Goal: Task Accomplishment & Management: Manage account settings

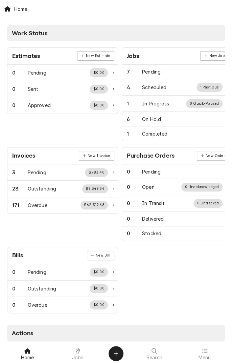
click at [78, 349] on icon at bounding box center [78, 350] width 4 height 5
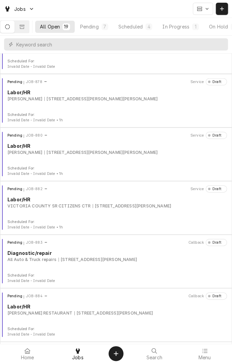
scroll to position [675, 0]
click at [81, 258] on div "8102 N Navarro St, Victoria, TX 77904" at bounding box center [98, 259] width 79 height 6
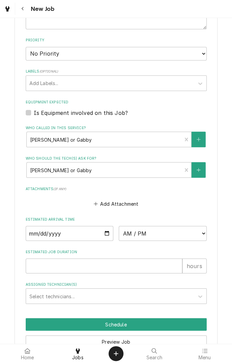
scroll to position [366, 0]
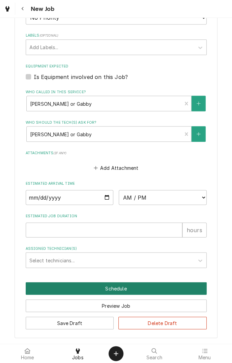
click at [123, 285] on button "Schedule" at bounding box center [116, 288] width 181 height 13
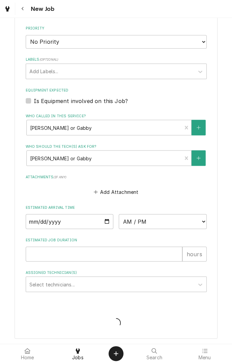
type textarea "x"
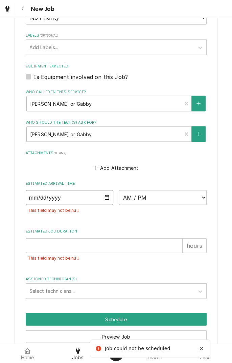
click at [109, 200] on input "Date" at bounding box center [70, 197] width 88 height 15
type input "2025-09-02"
type textarea "x"
click at [202, 200] on select "AM / PM 6:00 AM 6:15 AM 6:30 AM 6:45 AM 7:00 AM 7:15 AM 7:30 AM 7:45 AM 8:00 AM…" at bounding box center [163, 197] width 88 height 15
select select "12:45:00"
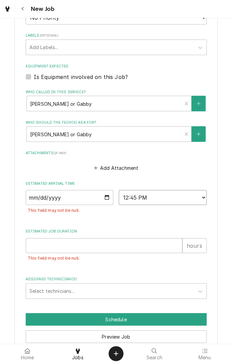
click at [119, 190] on select "AM / PM 6:00 AM 6:15 AM 6:30 AM 6:45 AM 7:00 AM 7:15 AM 7:30 AM 7:45 AM 8:00 AM…" at bounding box center [163, 197] width 88 height 15
click at [90, 246] on input "Estimated Job Duration" at bounding box center [104, 245] width 157 height 15
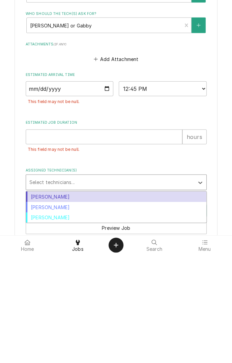
click at [76, 319] on div "Longino Monroe" at bounding box center [116, 315] width 180 height 10
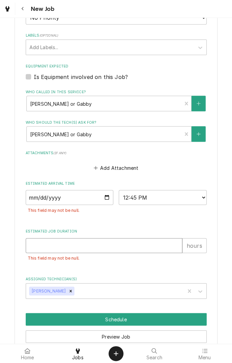
click at [105, 246] on input "Estimated Job Duration" at bounding box center [104, 245] width 157 height 15
type textarea "x"
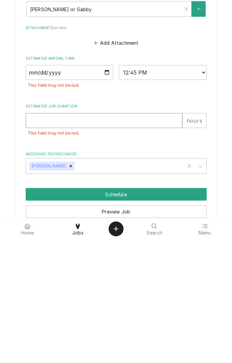
type input "1"
type textarea "x"
type input "1"
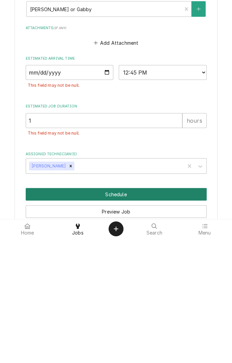
click at [144, 320] on button "Schedule" at bounding box center [116, 319] width 181 height 13
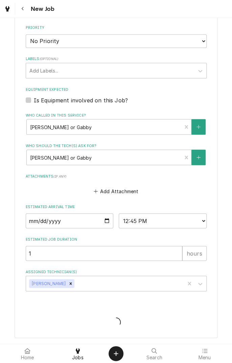
scroll to position [342, 0]
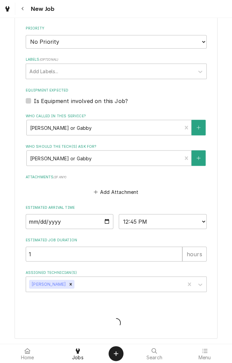
type textarea "x"
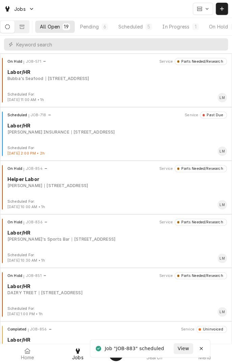
click at [142, 30] on button "Scheduled 5" at bounding box center [135, 27] width 43 height 12
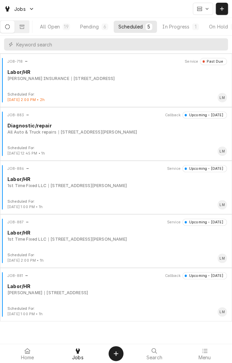
click at [95, 136] on div "JOB-883 Callback Upcoming - Today Diagnostic/repair All Auto & Truck repairs 81…" at bounding box center [116, 128] width 227 height 34
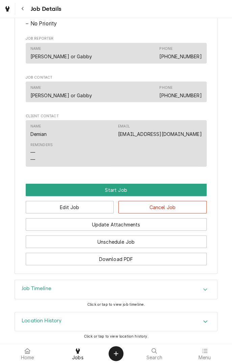
scroll to position [373, 0]
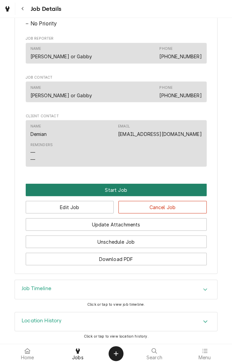
click at [134, 189] on button "Start Job" at bounding box center [116, 189] width 181 height 13
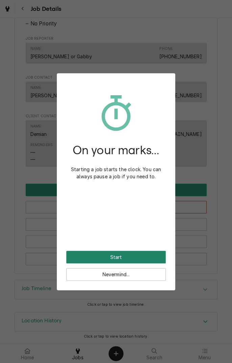
click at [129, 257] on button "Start" at bounding box center [116, 257] width 100 height 13
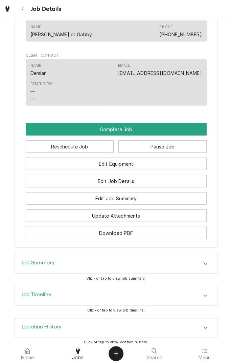
scroll to position [462, 0]
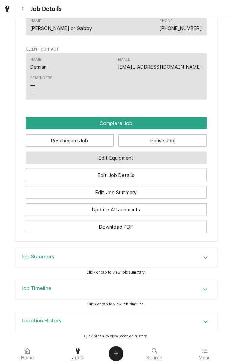
click at [172, 159] on button "Edit Equipment" at bounding box center [116, 157] width 181 height 13
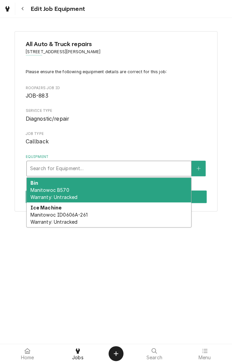
click at [83, 215] on span "Manitowoc ID0606A-261 Warranty: Untracked" at bounding box center [58, 218] width 57 height 13
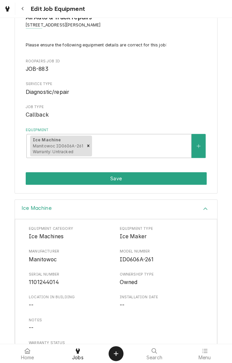
scroll to position [27, 0]
